Goal: Download file/media

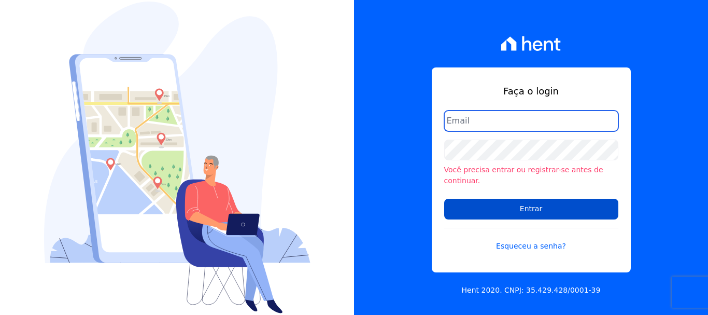
type input "[PERSON_NAME][EMAIL_ADDRESS][DOMAIN_NAME]"
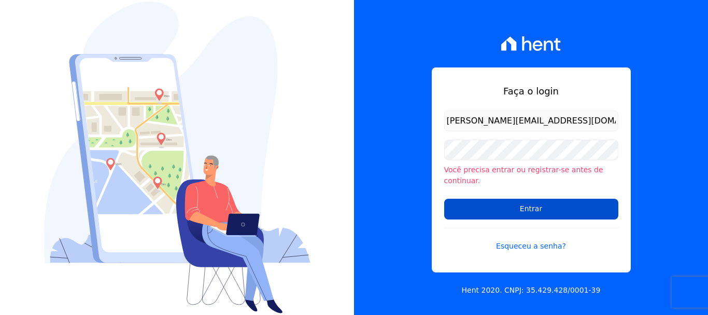
click at [513, 205] on input "Entrar" at bounding box center [531, 209] width 174 height 21
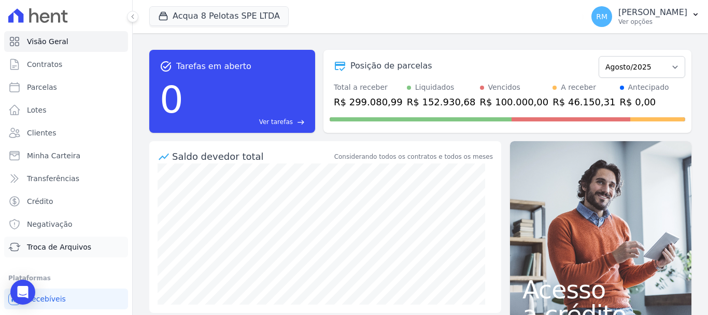
click at [46, 245] on span "Troca de Arquivos" at bounding box center [59, 247] width 64 height 10
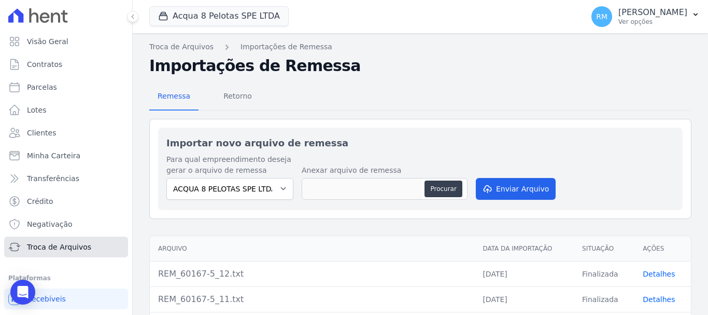
click at [74, 242] on span "Troca de Arquivos" at bounding box center [59, 247] width 64 height 10
click at [228, 100] on span "Retorno" at bounding box center [237, 96] width 41 height 21
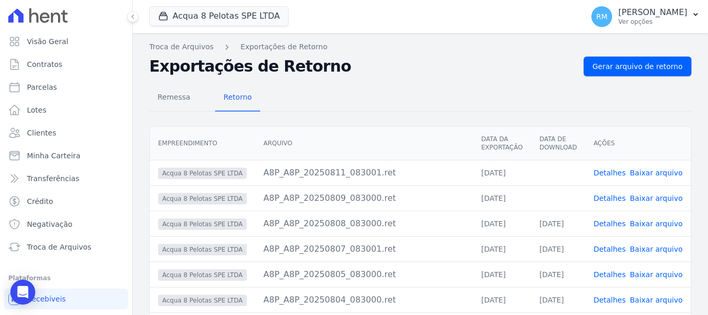
click at [645, 199] on link "Baixar arquivo" at bounding box center [656, 198] width 53 height 8
click at [654, 173] on link "Baixar arquivo" at bounding box center [656, 172] width 53 height 8
click at [210, 21] on button "Acqua 8 Pelotas SPE LTDA" at bounding box center [218, 16] width 139 height 20
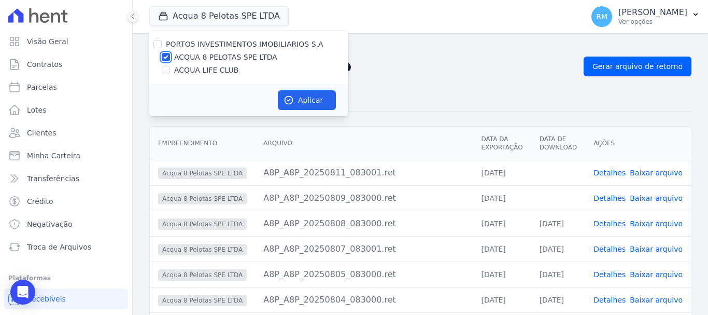
click at [167, 54] on input "ACQUA 8 PELOTAS SPE LTDA" at bounding box center [166, 57] width 8 height 8
checkbox input "false"
click at [165, 69] on input "ACQUA LIFE CLUB" at bounding box center [166, 70] width 8 height 8
checkbox input "true"
click at [292, 98] on icon "button" at bounding box center [289, 100] width 8 height 8
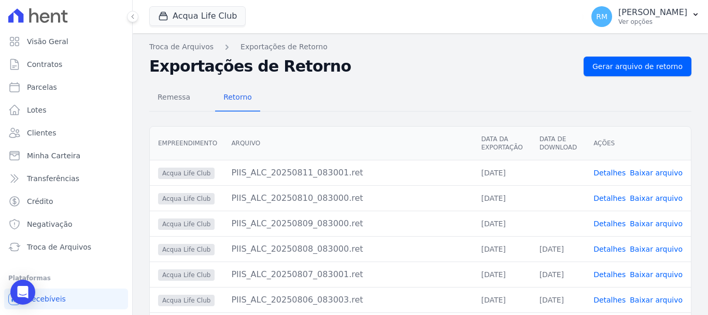
click at [648, 224] on link "Baixar arquivo" at bounding box center [656, 223] width 53 height 8
click at [650, 199] on link "Baixar arquivo" at bounding box center [656, 198] width 53 height 8
click at [654, 171] on link "Baixar arquivo" at bounding box center [656, 172] width 53 height 8
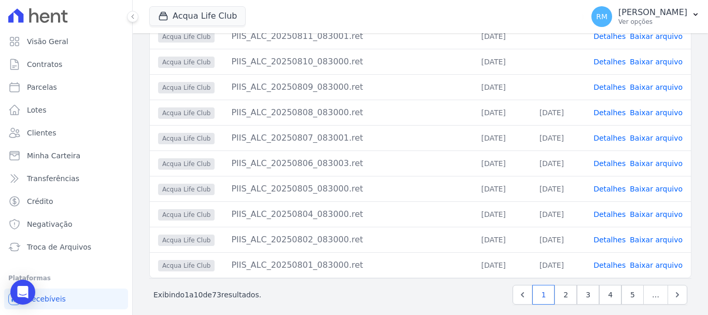
scroll to position [145, 0]
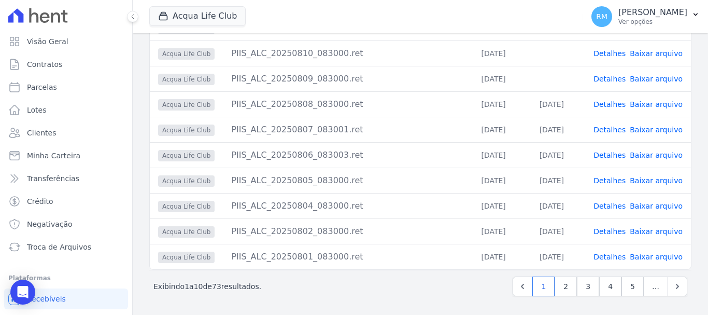
click at [611, 180] on link "Detalhes" at bounding box center [610, 180] width 32 height 8
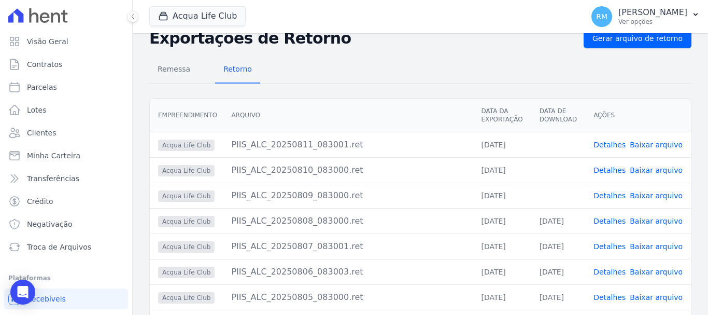
scroll to position [145, 0]
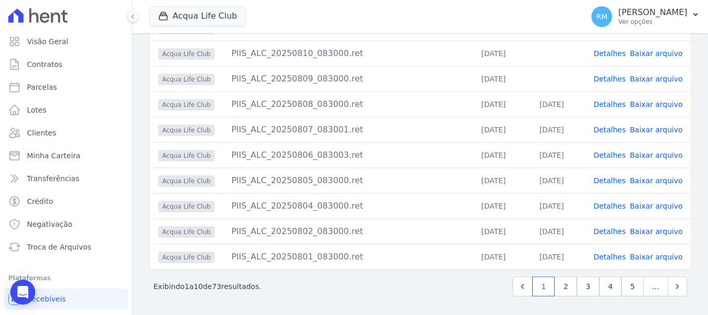
click at [617, 153] on link "Detalhes" at bounding box center [610, 155] width 32 height 8
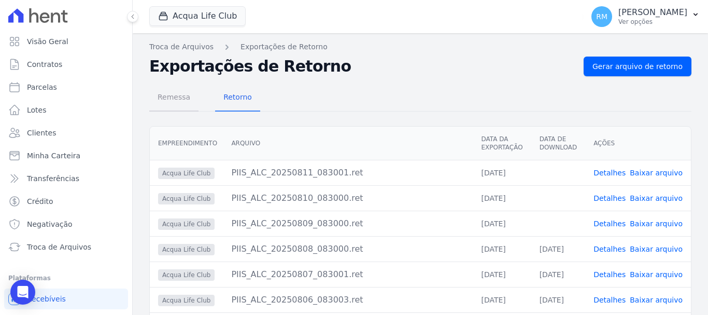
click at [175, 100] on span "Remessa" at bounding box center [173, 97] width 45 height 21
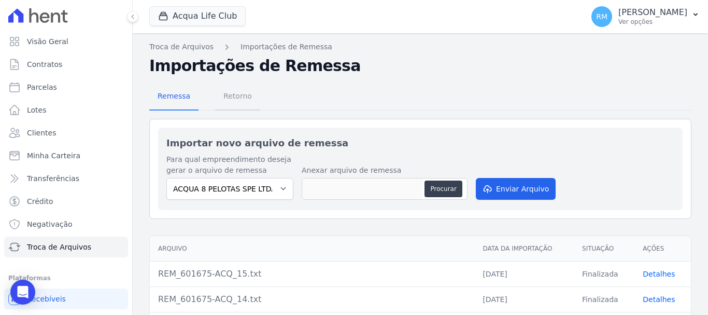
click at [228, 98] on span "Retorno" at bounding box center [237, 96] width 41 height 21
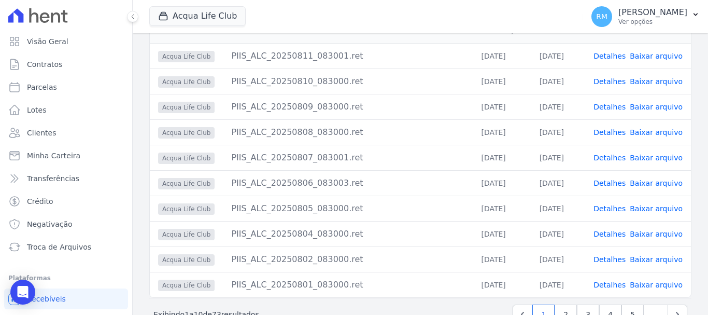
scroll to position [93, 0]
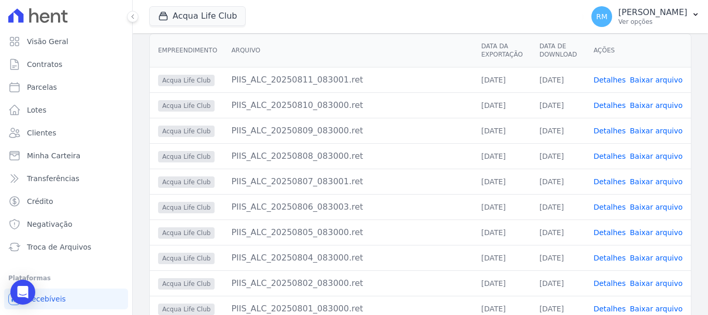
click at [614, 207] on link "Detalhes" at bounding box center [610, 207] width 32 height 8
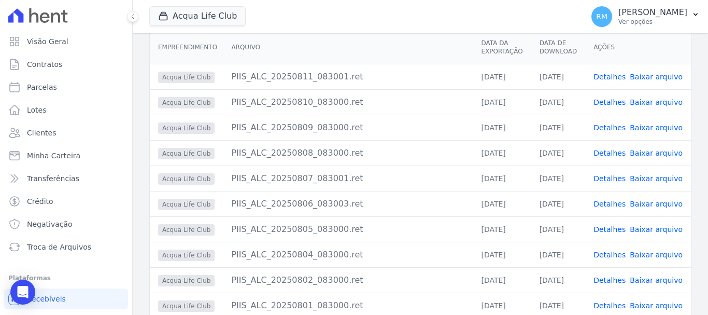
scroll to position [104, 0]
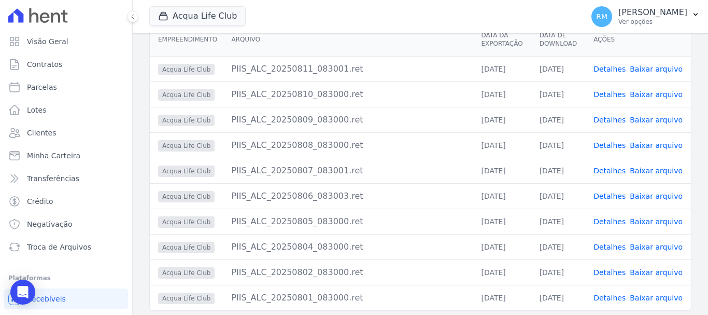
click at [610, 249] on link "Detalhes" at bounding box center [610, 247] width 32 height 8
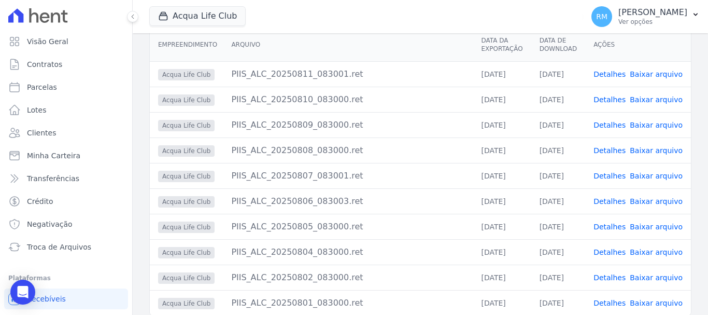
scroll to position [104, 0]
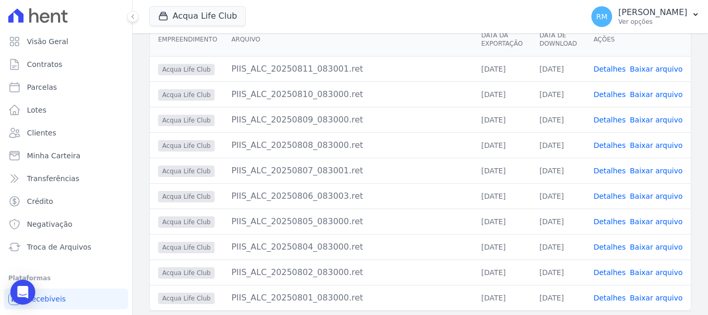
click at [606, 195] on link "Detalhes" at bounding box center [610, 196] width 32 height 8
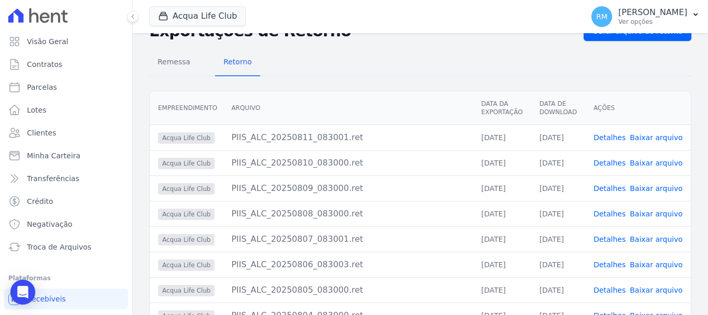
scroll to position [52, 0]
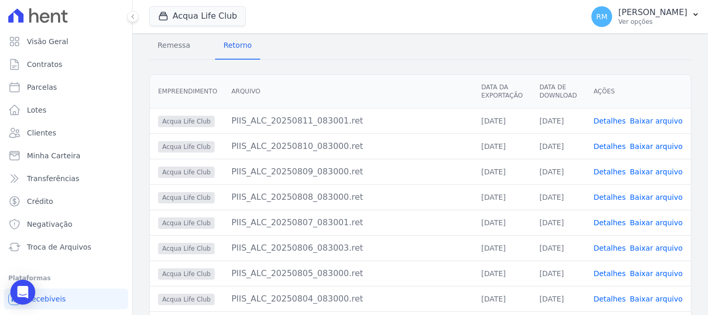
click at [611, 222] on link "Detalhes" at bounding box center [610, 222] width 32 height 8
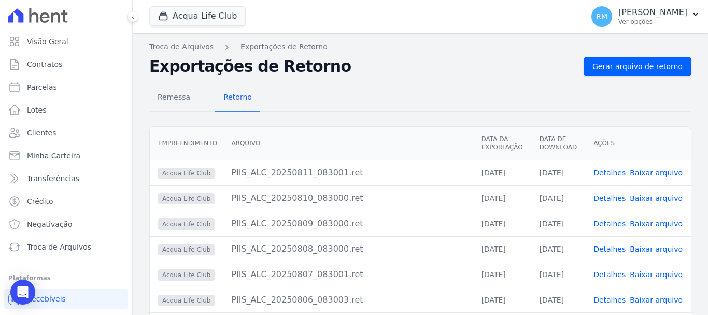
click at [614, 250] on link "Detalhes" at bounding box center [610, 249] width 32 height 8
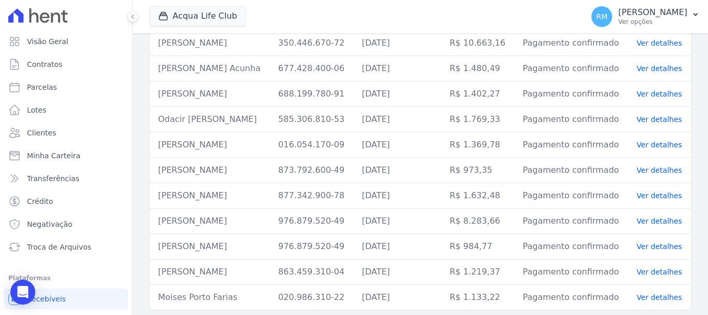
scroll to position [110, 0]
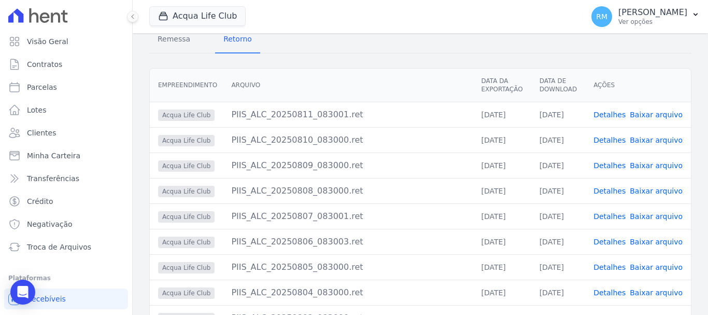
scroll to position [145, 0]
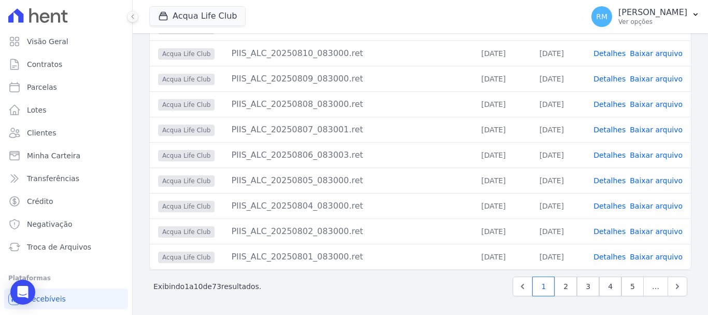
click at [613, 232] on link "Detalhes" at bounding box center [610, 231] width 32 height 8
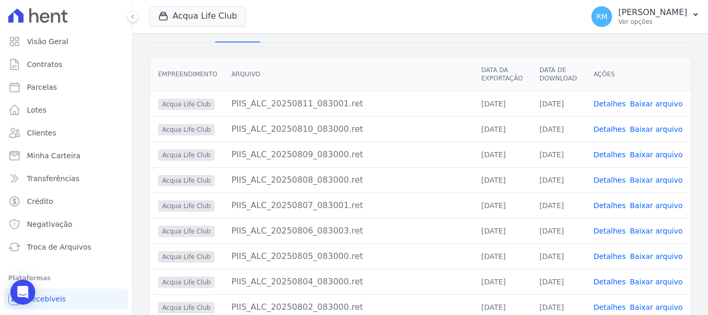
scroll to position [145, 0]
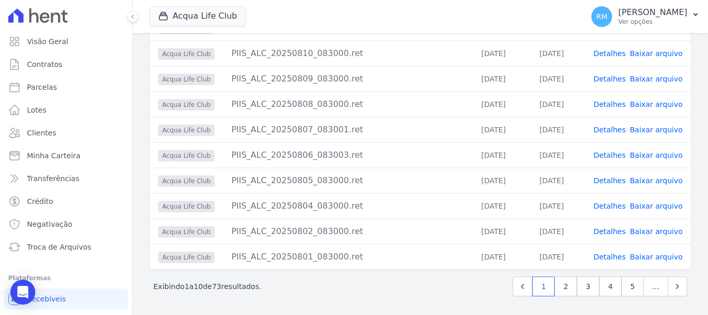
click at [607, 206] on link "Detalhes" at bounding box center [610, 206] width 32 height 8
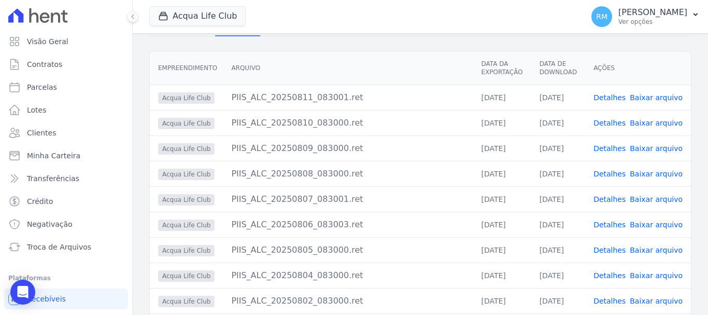
scroll to position [145, 0]
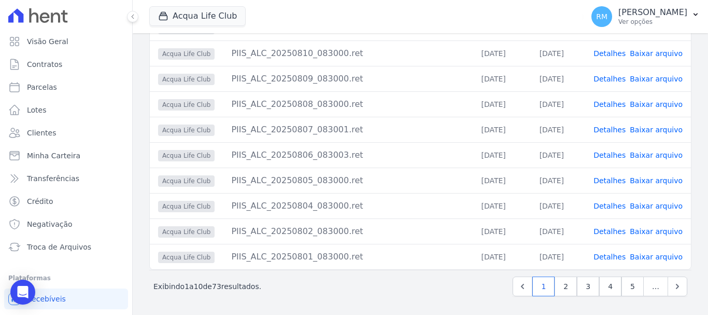
click at [607, 180] on link "Detalhes" at bounding box center [610, 180] width 32 height 8
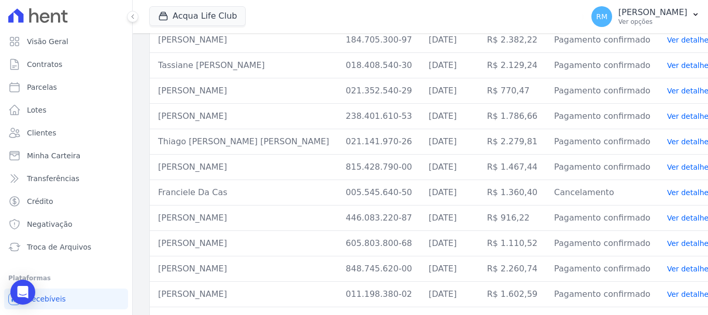
scroll to position [441, 0]
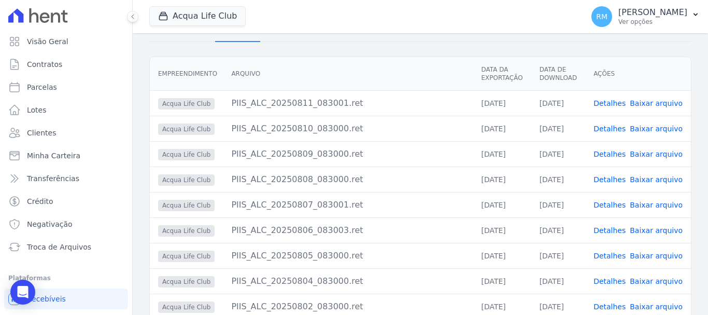
scroll to position [145, 0]
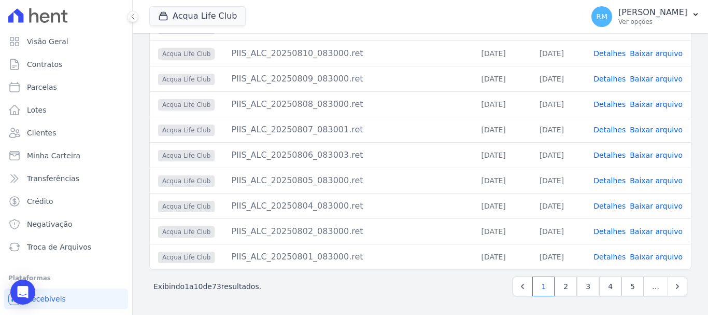
click at [615, 180] on link "Detalhes" at bounding box center [610, 180] width 32 height 8
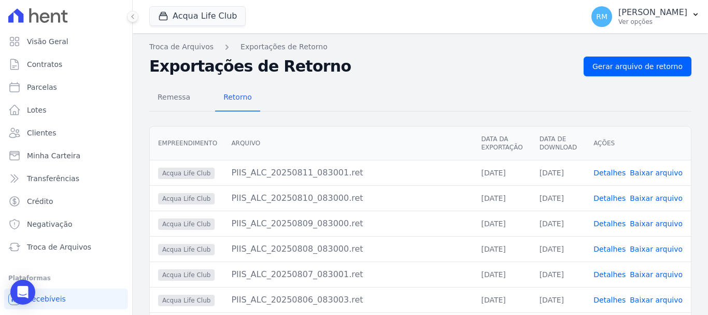
click at [409, 87] on div "Remessa Retorno" at bounding box center [420, 97] width 542 height 27
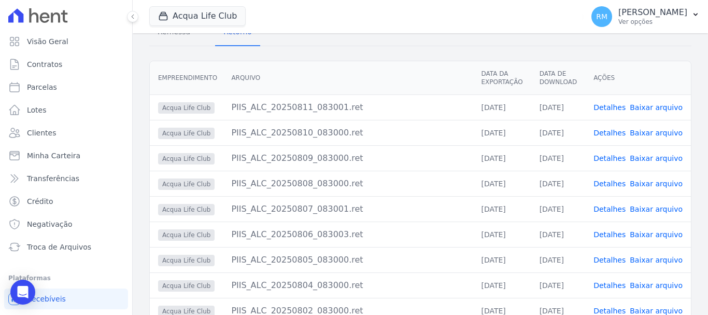
scroll to position [145, 0]
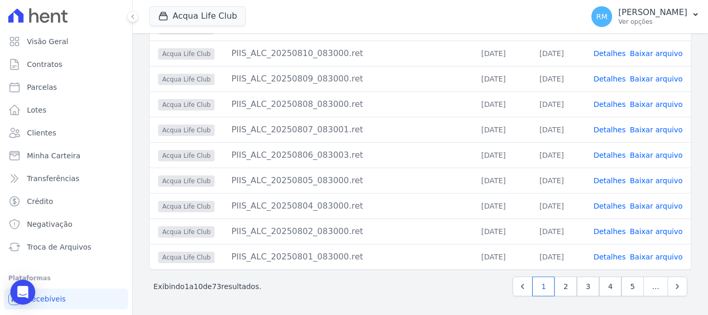
click at [609, 181] on link "Detalhes" at bounding box center [610, 180] width 32 height 8
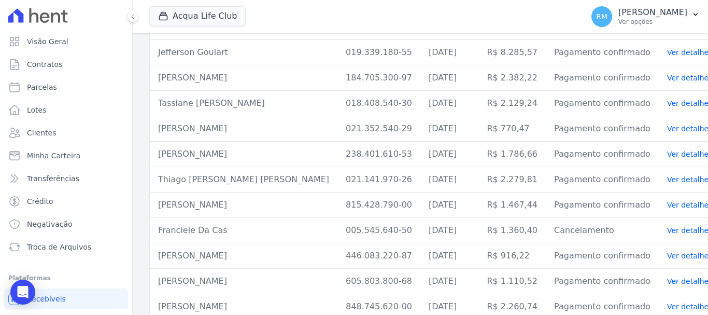
scroll to position [441, 0]
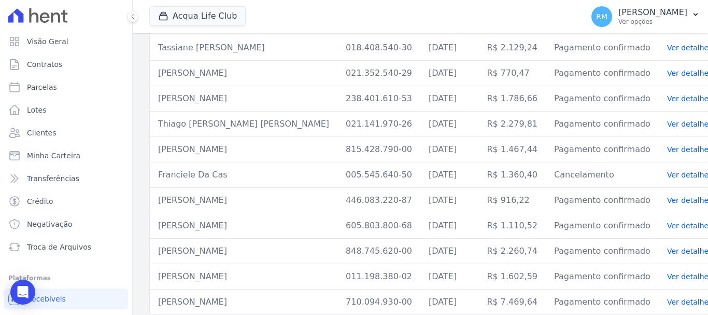
click at [667, 298] on link "Ver detalhes" at bounding box center [690, 302] width 46 height 8
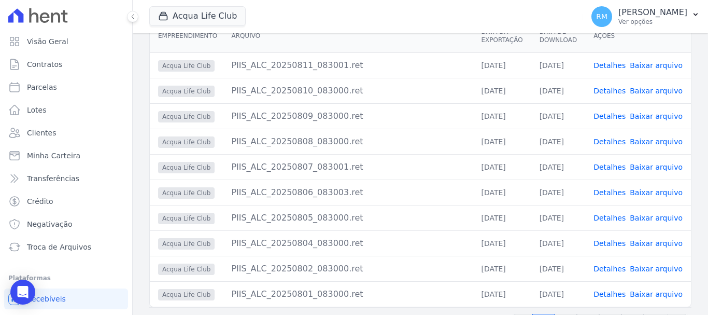
scroll to position [145, 0]
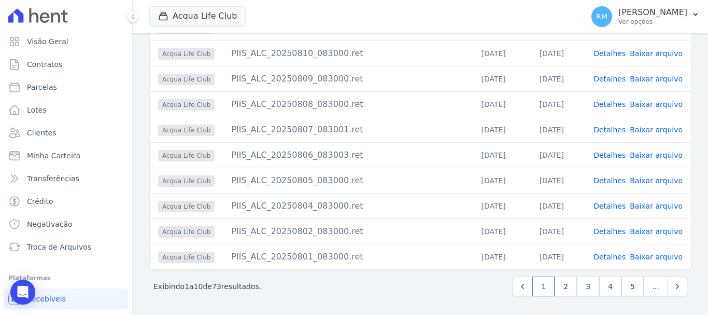
click at [645, 181] on link "Baixar arquivo" at bounding box center [656, 180] width 53 height 8
